Goal: Information Seeking & Learning: Learn about a topic

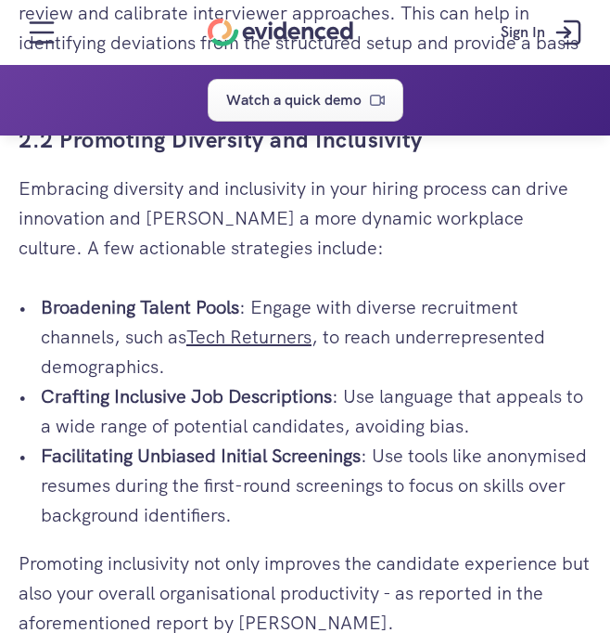
scroll to position [3330, 0]
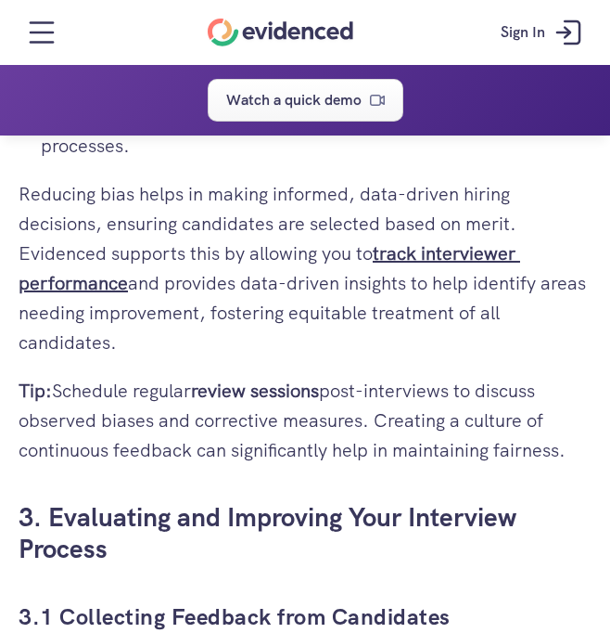
scroll to position [4369, 0]
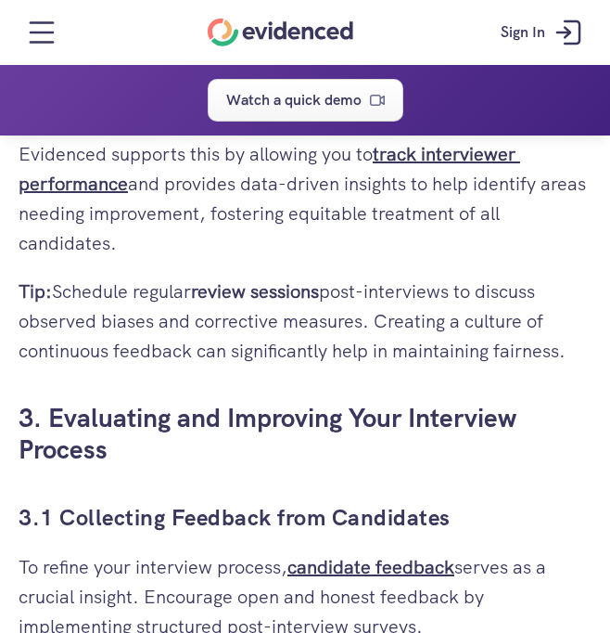
drag, startPoint x: 9, startPoint y: 195, endPoint x: 202, endPoint y: 270, distance: 207.1
copy div "2. Strategies to Make Your Interview Process Fairer 2.1 Implementing Structured…"
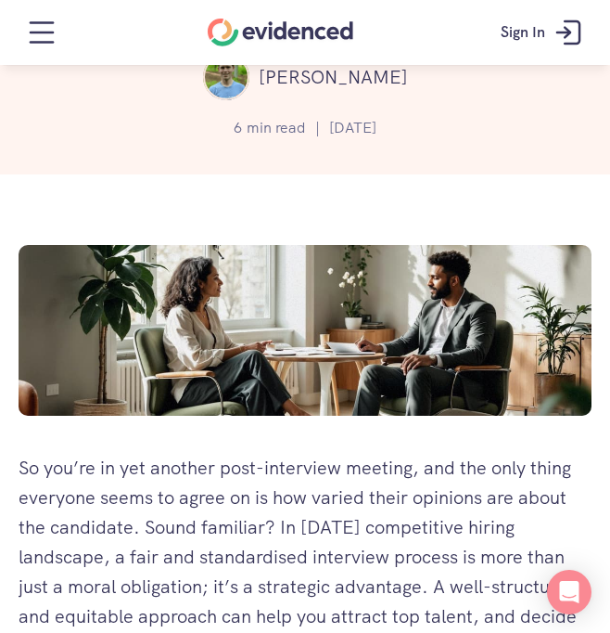
scroll to position [0, 0]
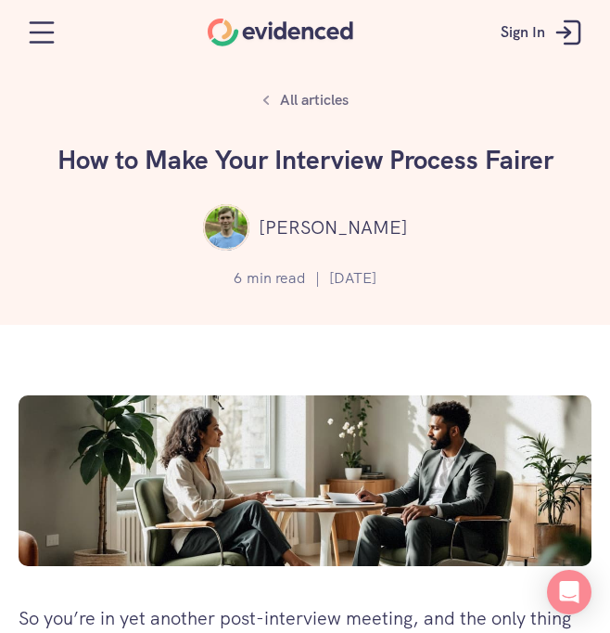
drag, startPoint x: 56, startPoint y: 156, endPoint x: 558, endPoint y: 172, distance: 502.1
click at [558, 172] on h1 "How to Make Your Interview Process Fairer" at bounding box center [305, 161] width 557 height 32
copy h1 "How to Make Your Interview Process Fairer"
click at [95, 261] on div "6 min read | [DATE]" at bounding box center [305, 278] width 583 height 37
